Goal: Information Seeking & Learning: Learn about a topic

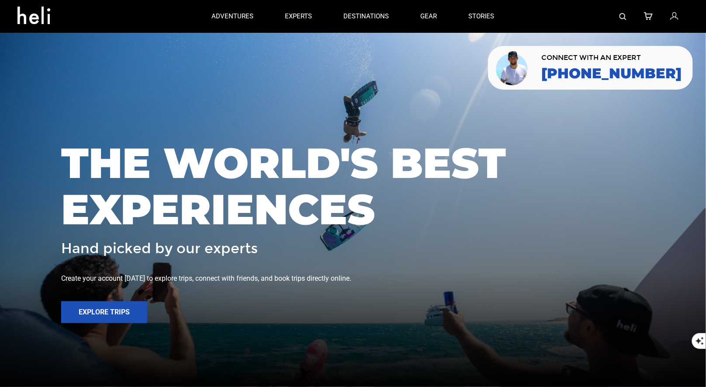
click at [623, 13] on link at bounding box center [623, 16] width 7 height 33
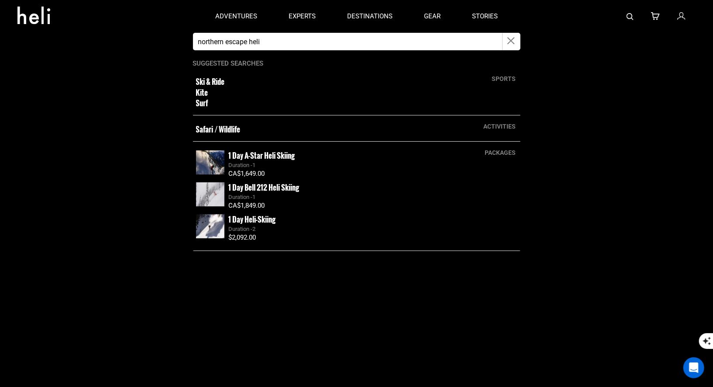
type input "northern escape heli"
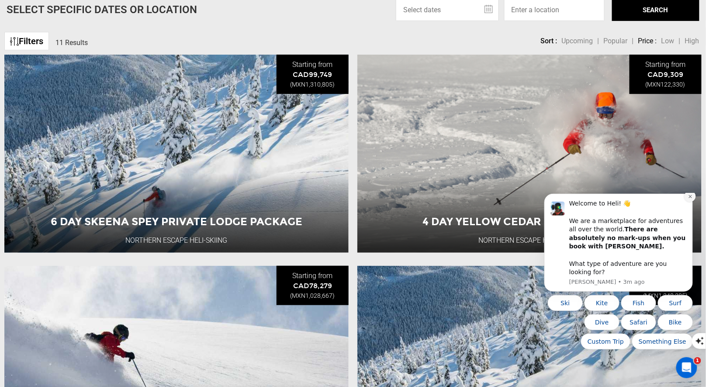
click at [689, 198] on icon "Dismiss notification" at bounding box center [690, 196] width 5 height 5
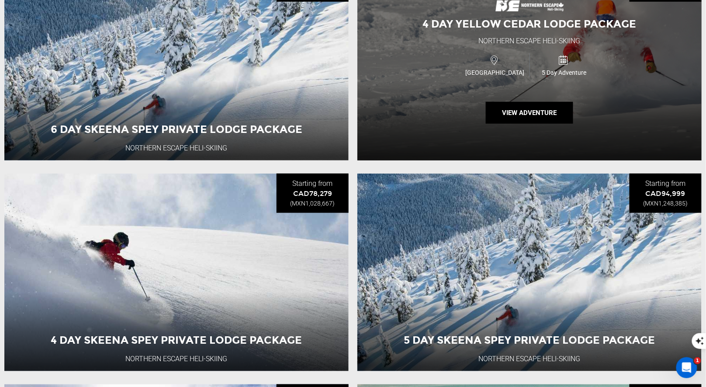
scroll to position [207, 0]
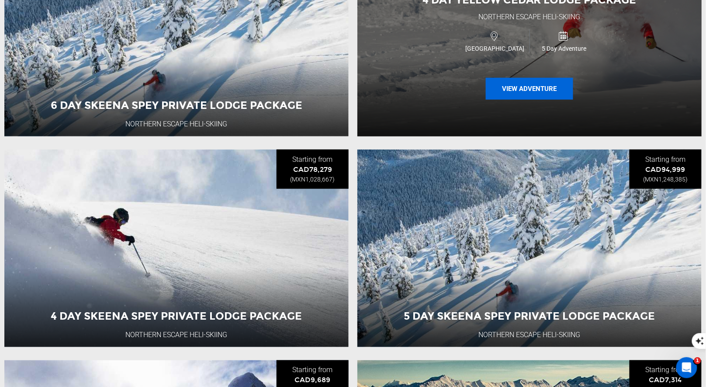
click at [515, 90] on button "View Adventure" at bounding box center [529, 89] width 87 height 22
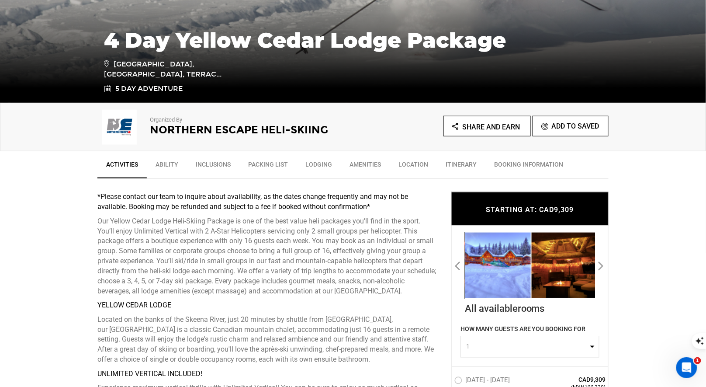
scroll to position [237, 0]
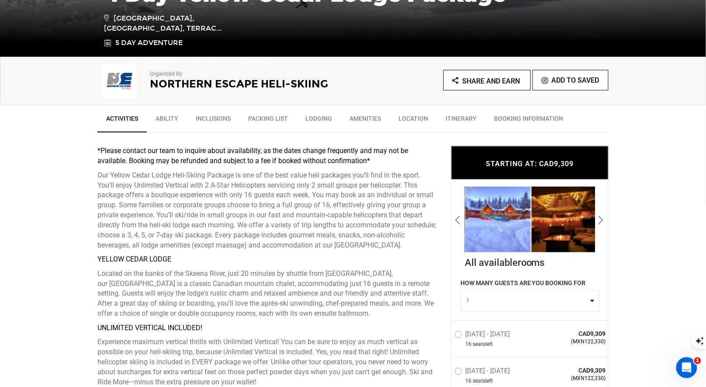
drag, startPoint x: 432, startPoint y: 243, endPoint x: 179, endPoint y: 212, distance: 254.4
click at [179, 212] on p "Our Yellow Cedar Lodge Heli-Skiing Package is one of the best value heli packag…" at bounding box center [267, 210] width 341 height 80
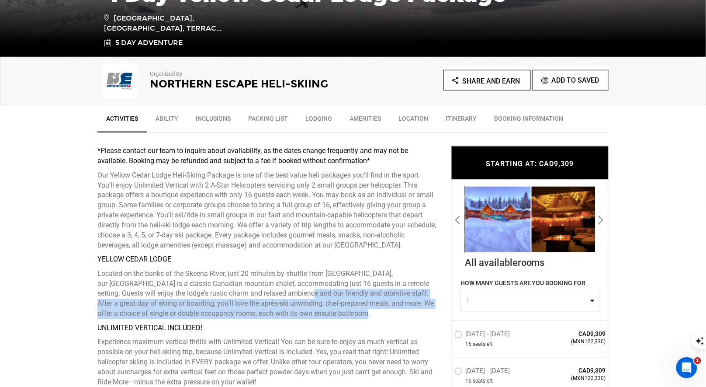
drag, startPoint x: 329, startPoint y: 313, endPoint x: 259, endPoint y: 288, distance: 74.9
click at [259, 288] on p "Located on the banks of the Skeena River, just 20 minutes by shuttle from [GEOG…" at bounding box center [267, 294] width 341 height 50
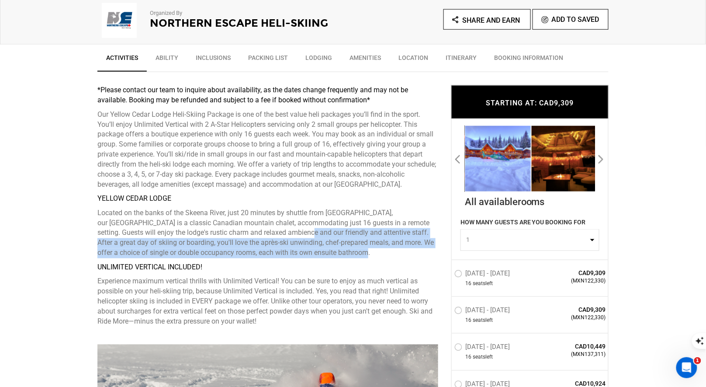
scroll to position [303, 0]
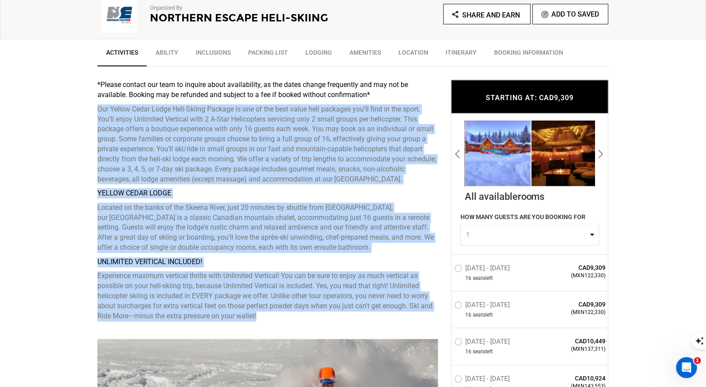
drag, startPoint x: 271, startPoint y: 314, endPoint x: 98, endPoint y: 104, distance: 272.8
click at [98, 104] on div "*Please contact our team to inquire about availability, as the dates change fre…" at bounding box center [267, 201] width 341 height 242
copy div "Lor Ipsumd Sitam Conse Adip-Elitse Doeiusm te inc ut lab etdo magna aliq enimad…"
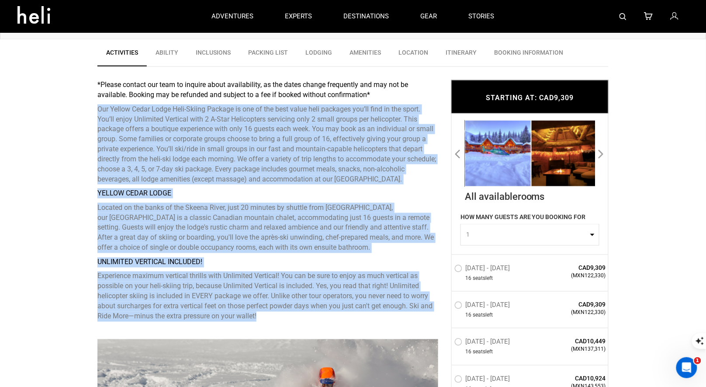
scroll to position [0, 0]
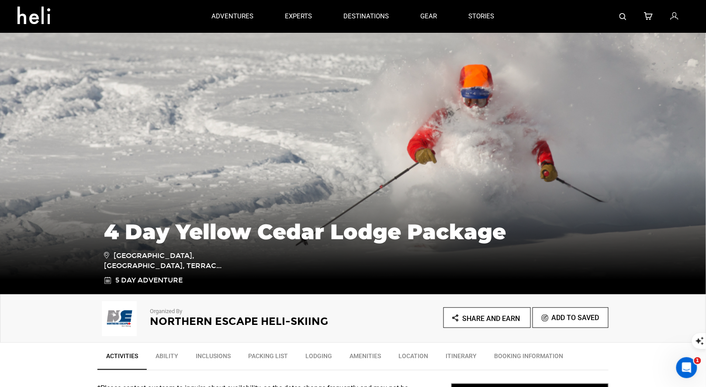
click at [184, 235] on h1 "4 Day Yellow Cedar Lodge Package" at bounding box center [353, 232] width 498 height 24
click at [175, 318] on h2 "Northern Escape Heli-Skiing" at bounding box center [239, 320] width 179 height 11
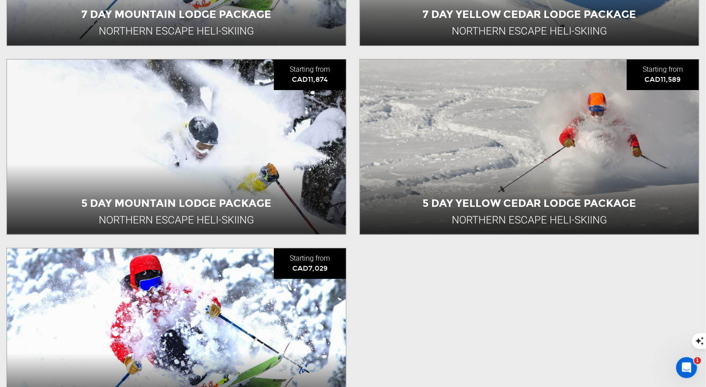
scroll to position [1136, 0]
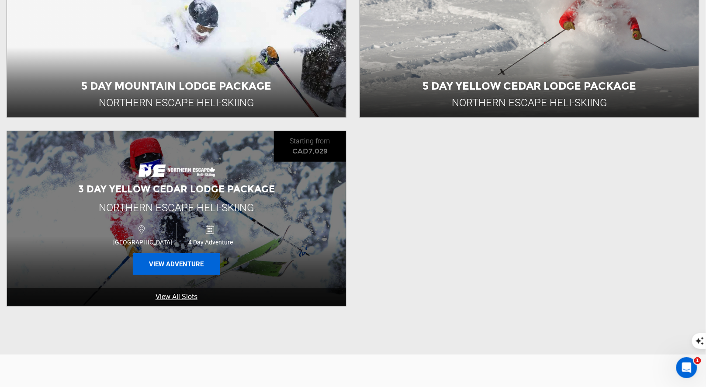
click at [184, 271] on button "View Adventure" at bounding box center [176, 264] width 87 height 22
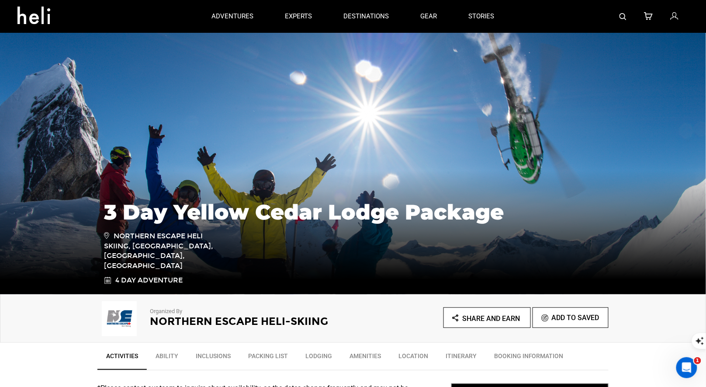
click at [624, 16] on img at bounding box center [623, 16] width 7 height 7
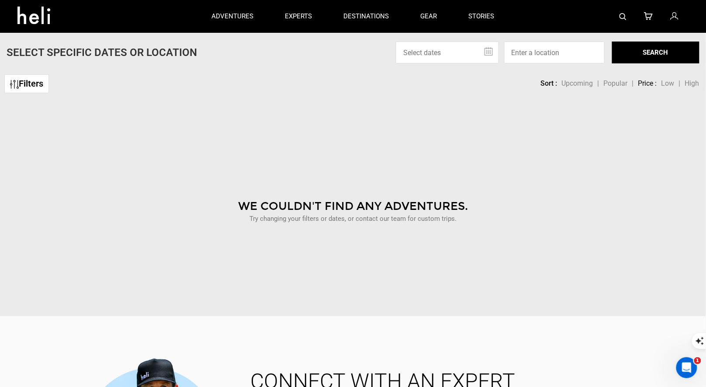
click at [624, 13] on img at bounding box center [623, 16] width 7 height 7
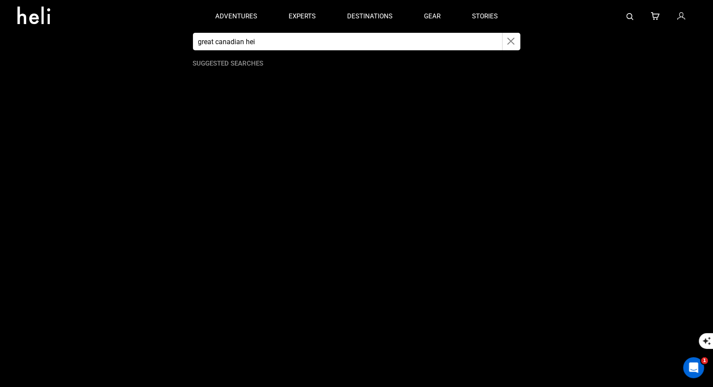
click at [392, 42] on input "great canadian hei" at bounding box center [348, 41] width 310 height 17
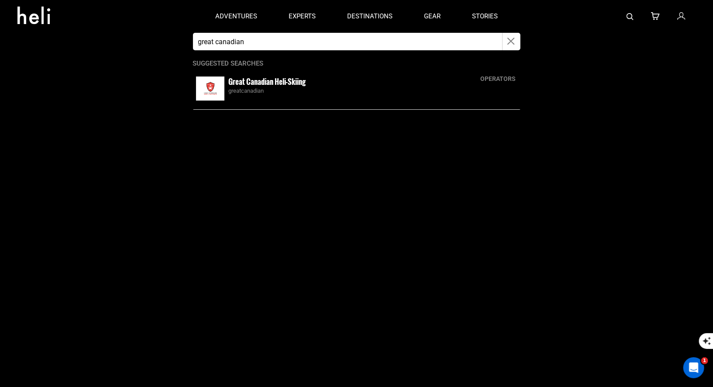
type input "great canadian"
click at [248, 83] on small "Great Canadian Heli-Skiing" at bounding box center [267, 81] width 77 height 11
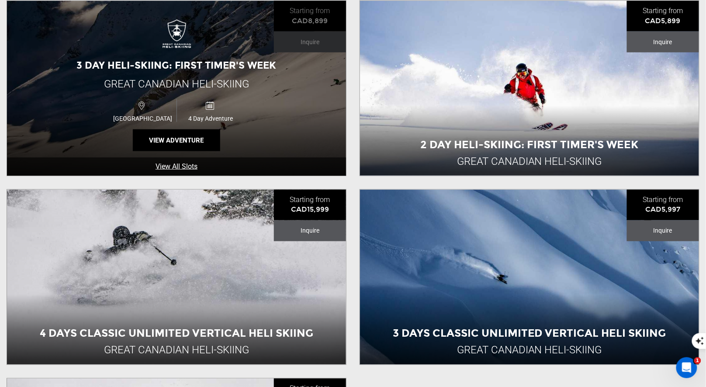
scroll to position [426, 0]
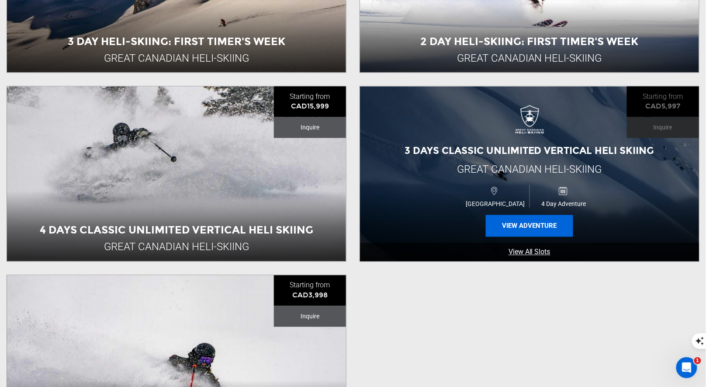
click at [510, 218] on button "View Adventure" at bounding box center [529, 226] width 87 height 22
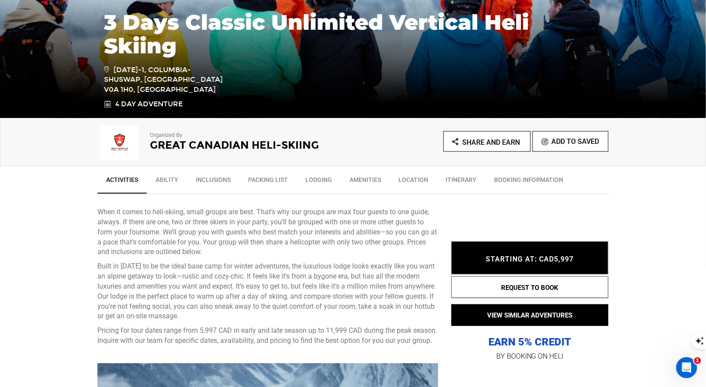
scroll to position [189, 0]
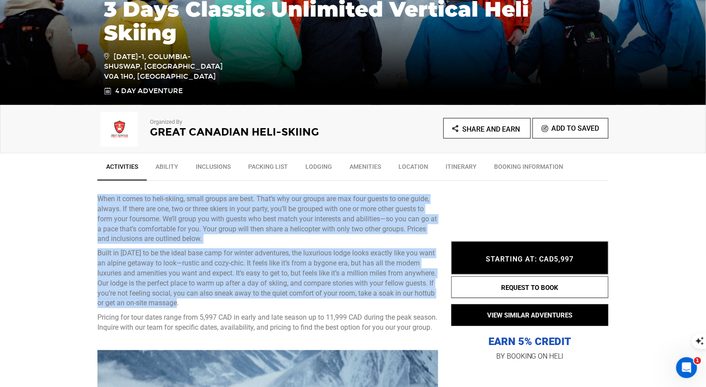
drag, startPoint x: 199, startPoint y: 298, endPoint x: 95, endPoint y: 199, distance: 143.7
copy div "Lore ip dolor si amet-consec, adipi elitse doe temp. Inci’u lab etd magnaa eni …"
